Goal: Complete application form: Complete application form

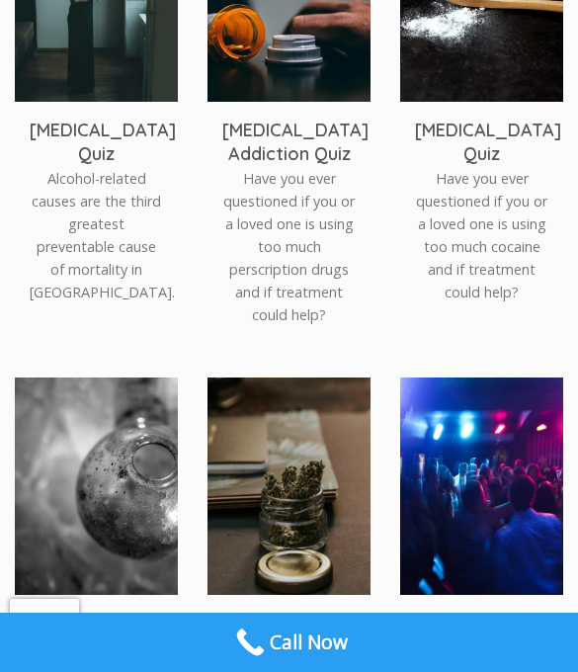
scroll to position [2904, 0]
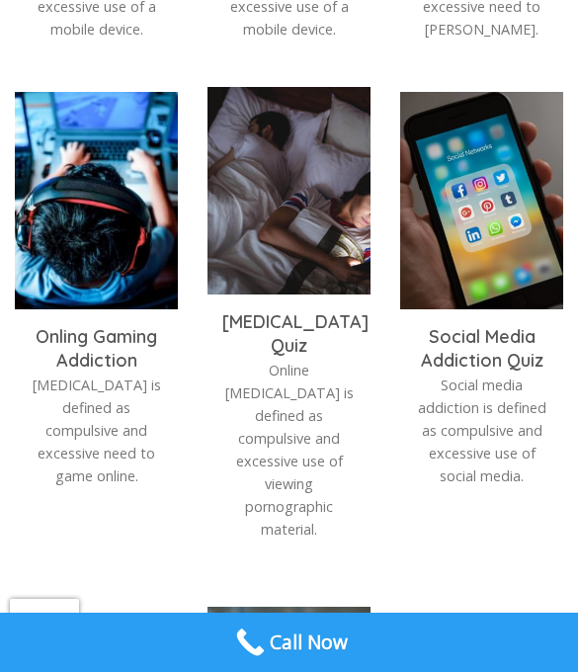
click at [290, 357] on h3 "Pornography Addiction Quiz" at bounding box center [288, 333] width 133 height 46
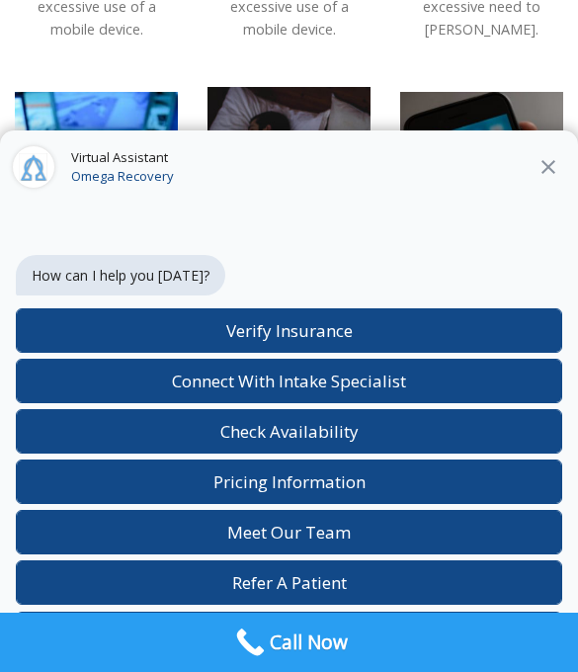
scroll to position [0, 0]
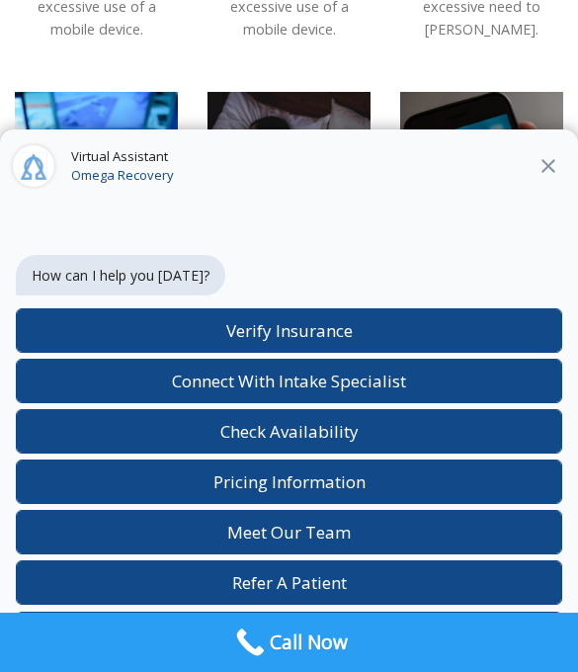
click at [557, 163] on icon at bounding box center [548, 166] width 24 height 24
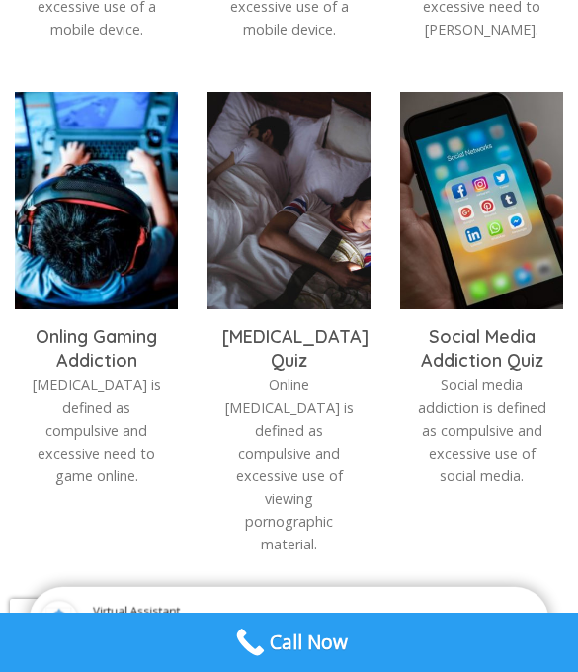
scroll to position [393, 0]
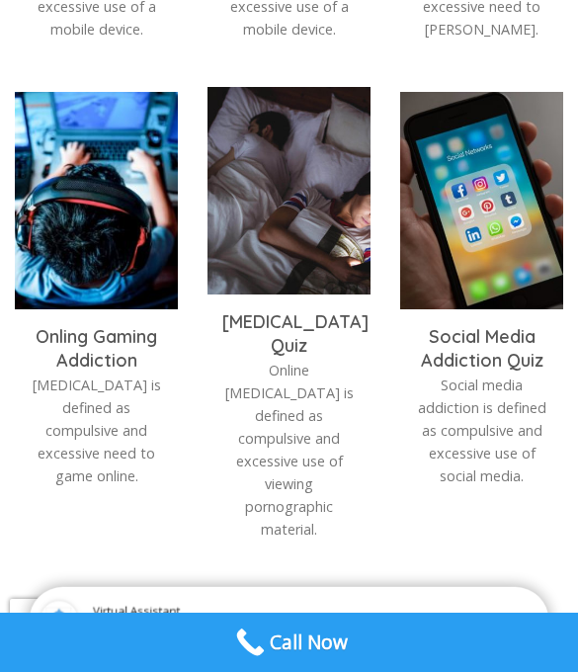
click at [302, 357] on h3 "Pornography Addiction Quiz" at bounding box center [288, 333] width 133 height 46
click at [323, 271] on img at bounding box center [288, 195] width 163 height 217
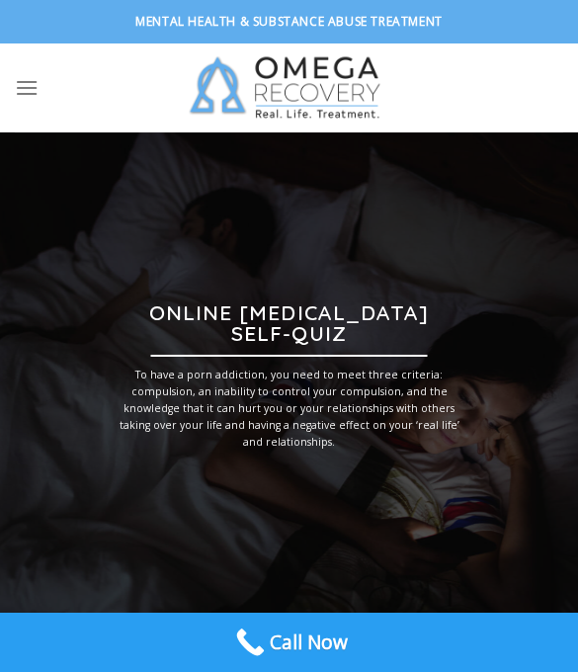
scroll to position [880, 0]
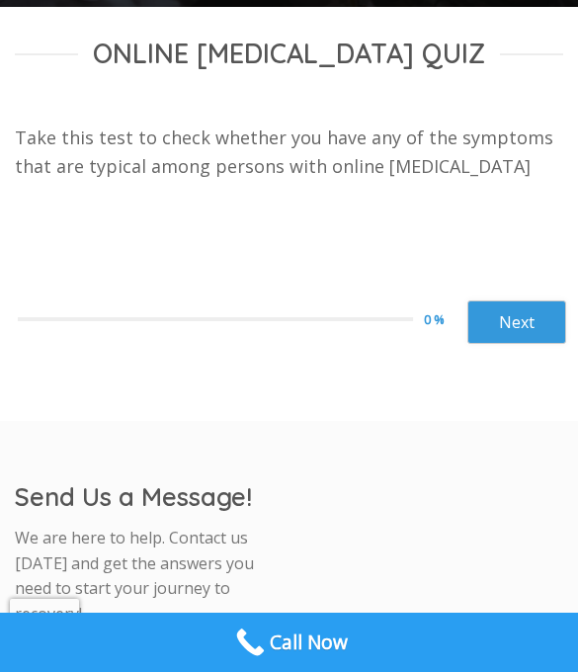
scroll to position [686, 0]
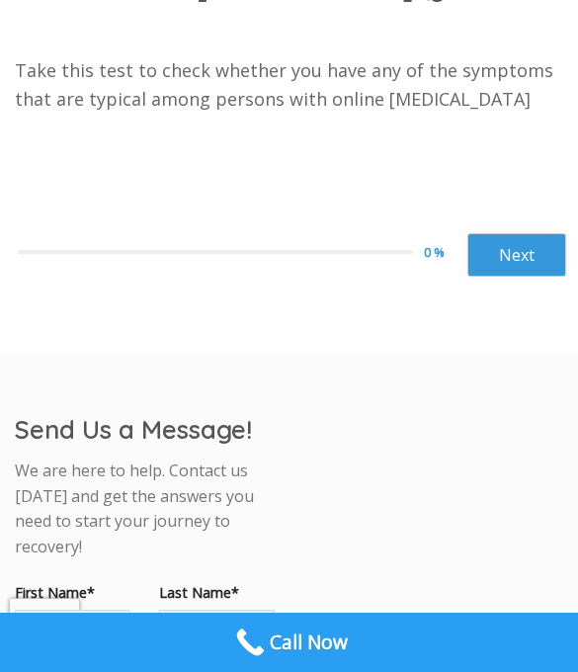
click at [530, 277] on link "Next" at bounding box center [516, 254] width 99 height 43
click at [0, 0] on div "Do you find yourself spending more and more time online or on your digital devi…" at bounding box center [0, 0] width 0 height 0
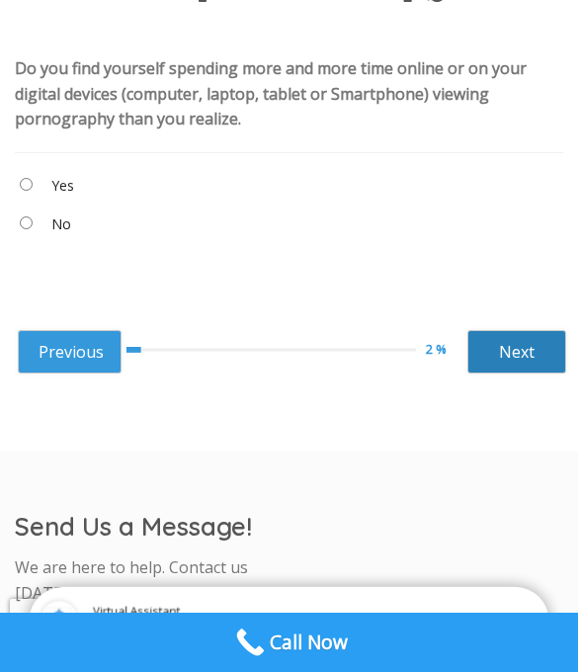
click at [532, 373] on link "Next" at bounding box center [516, 351] width 99 height 43
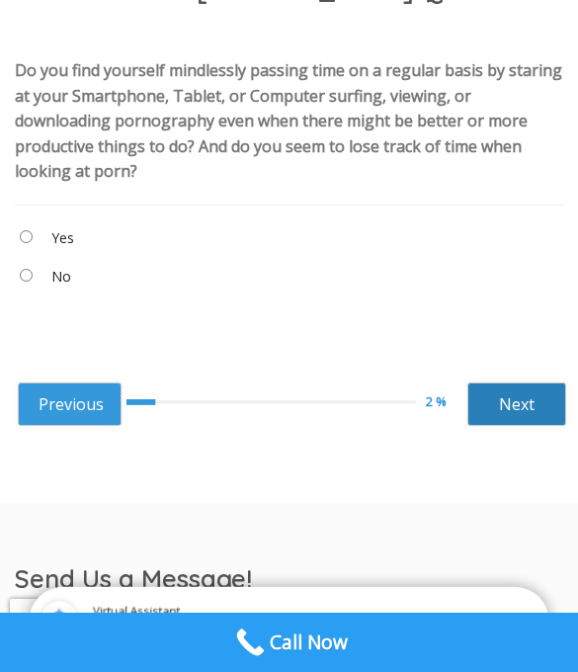
scroll to position [393, 0]
click at [526, 412] on link "Next" at bounding box center [516, 403] width 99 height 43
